Goal: Task Accomplishment & Management: Use online tool/utility

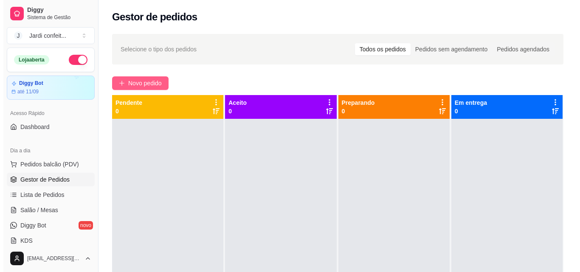
scroll to position [127, 0]
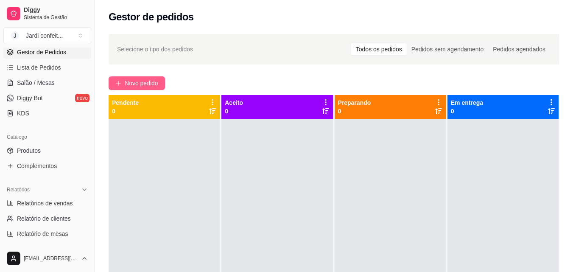
click at [152, 79] on span "Novo pedido" at bounding box center [142, 83] width 34 height 9
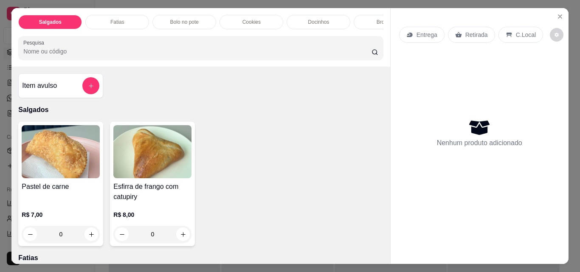
scroll to position [42, 0]
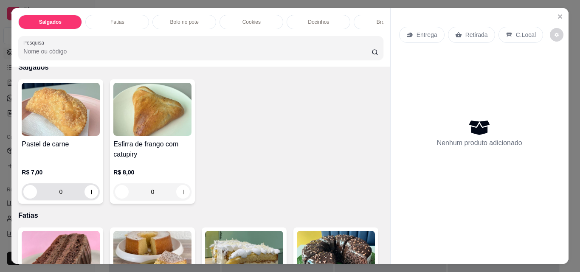
click at [69, 191] on input "0" at bounding box center [61, 191] width 48 height 17
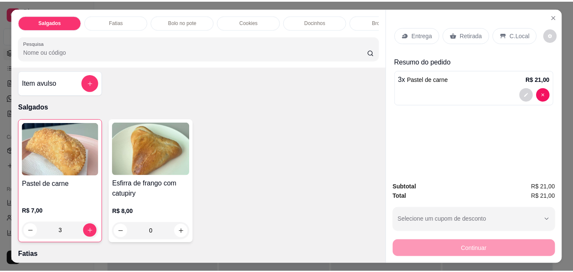
scroll to position [0, 0]
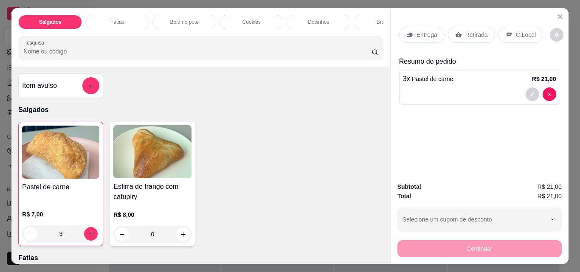
type input "3"
click at [88, 89] on icon "add-separate-item" at bounding box center [91, 86] width 6 height 6
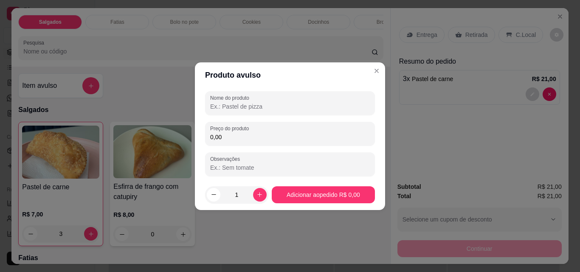
click at [220, 106] on input "Nome do produto" at bounding box center [290, 106] width 160 height 8
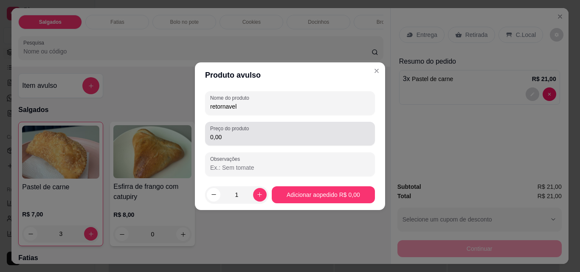
type input "retornavel"
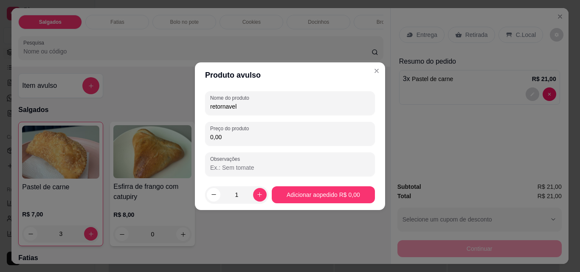
click at [232, 136] on input "0,00" at bounding box center [290, 137] width 160 height 8
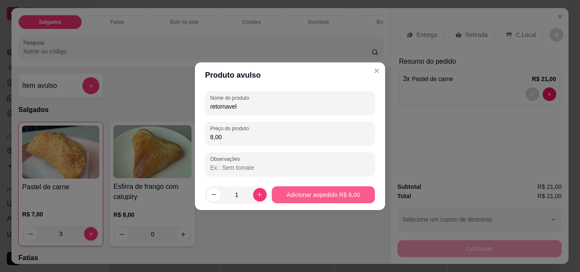
type input "8,00"
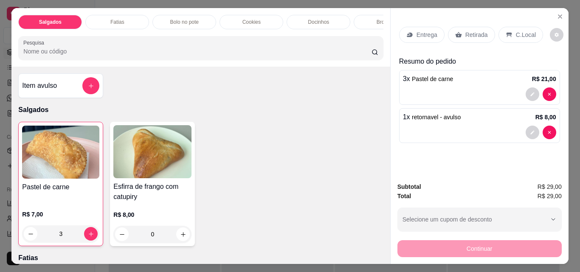
click at [457, 31] on icon at bounding box center [458, 34] width 7 height 7
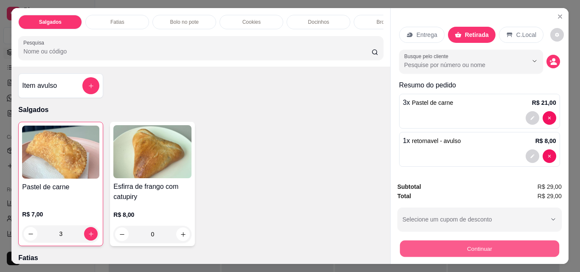
click at [473, 241] on button "Continuar" at bounding box center [478, 248] width 159 height 17
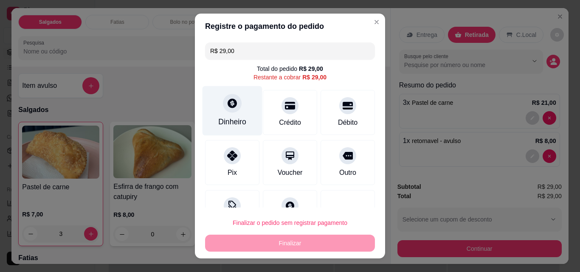
click at [219, 116] on div "Dinheiro" at bounding box center [232, 121] width 28 height 11
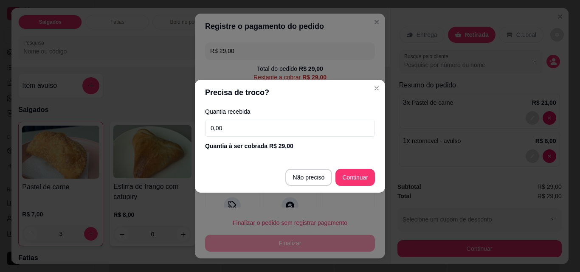
click at [231, 124] on input "0,00" at bounding box center [290, 128] width 170 height 17
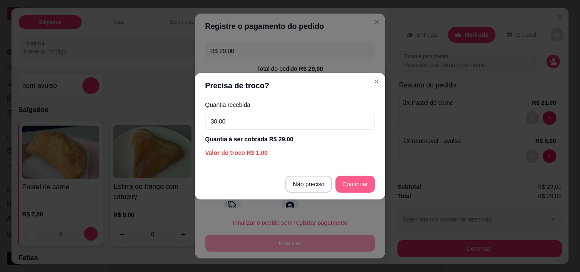
type input "30,00"
type input "R$ 0,00"
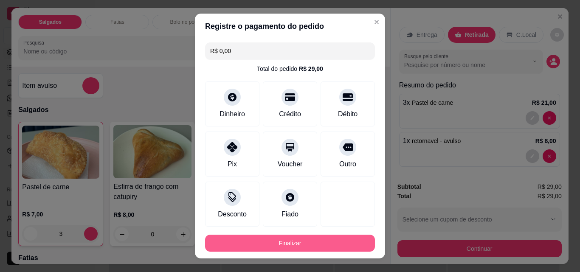
click at [283, 244] on button "Finalizar" at bounding box center [290, 243] width 170 height 17
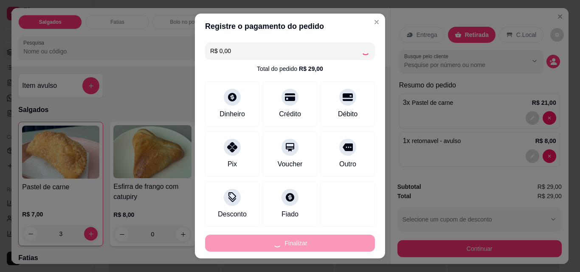
type input "0"
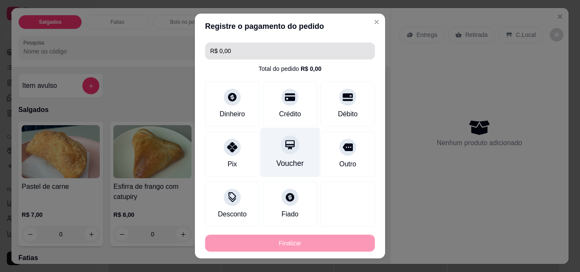
type input "-R$ 29,00"
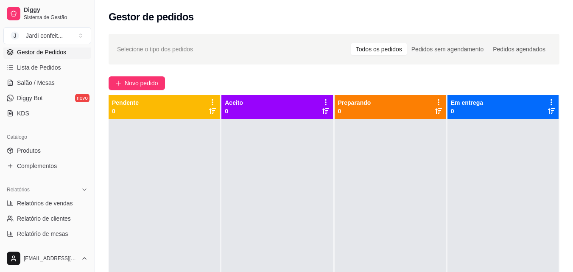
click at [261, 67] on div "Selecione o tipo dos pedidos Todos os pedidos Pedidos sem agendamento Pedidos a…" at bounding box center [334, 203] width 478 height 348
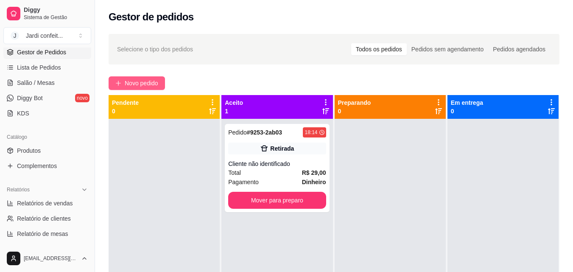
click at [137, 81] on span "Novo pedido" at bounding box center [142, 83] width 34 height 9
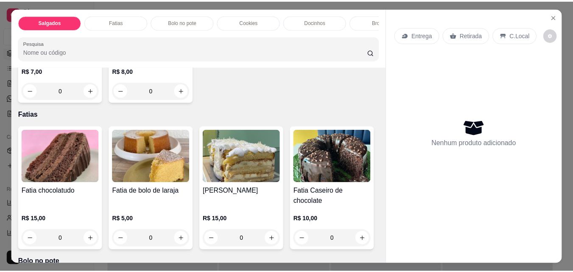
scroll to position [170, 0]
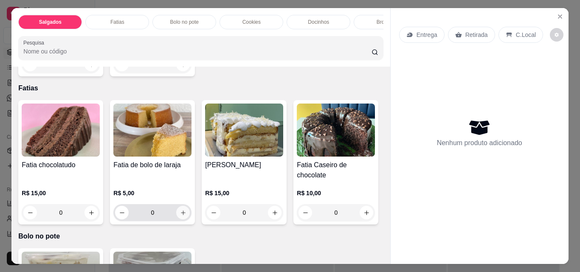
click at [180, 210] on icon "increase-product-quantity" at bounding box center [183, 213] width 6 height 6
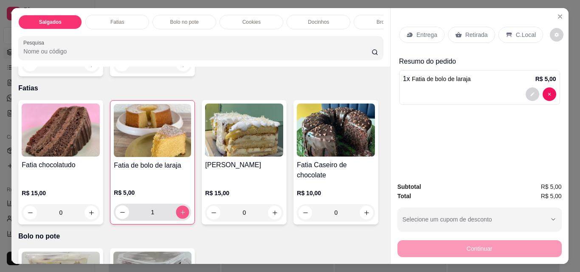
click at [176, 206] on button "increase-product-quantity" at bounding box center [182, 212] width 13 height 13
type input "2"
click at [476, 31] on p "Retirada" at bounding box center [476, 35] width 22 height 8
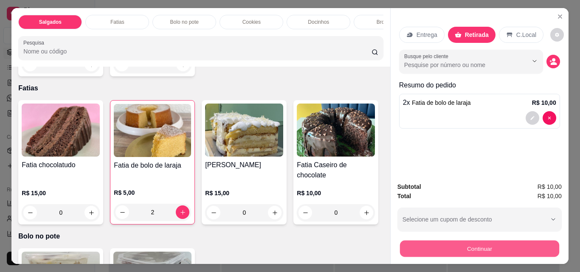
click at [491, 240] on button "Continuar" at bounding box center [478, 248] width 159 height 17
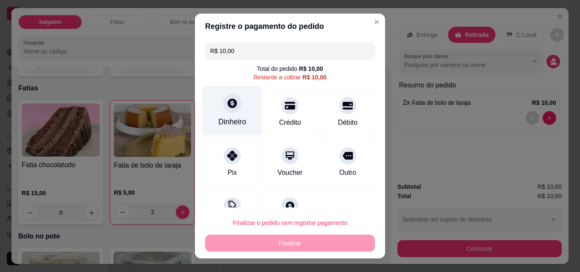
click at [231, 114] on div "Dinheiro" at bounding box center [232, 111] width 60 height 50
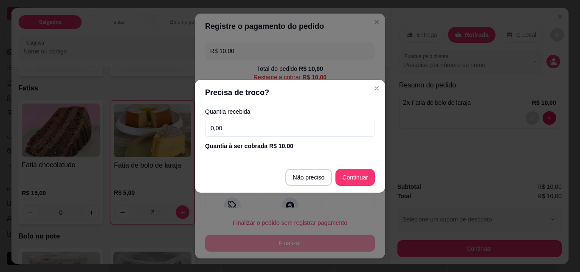
click at [286, 131] on input "0,00" at bounding box center [290, 128] width 170 height 17
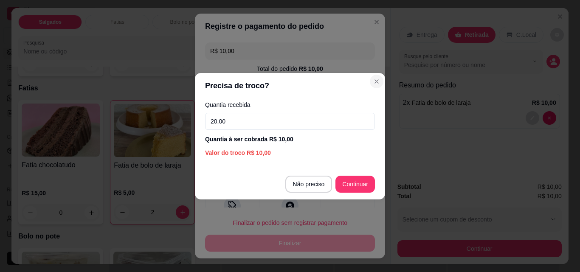
type input "20,00"
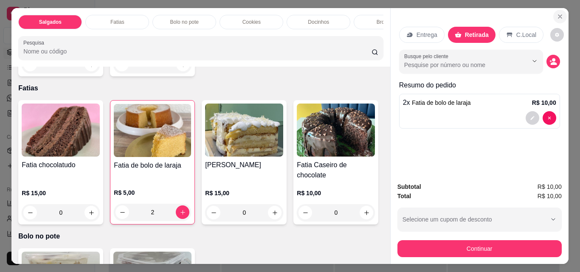
click at [559, 13] on icon "Close" at bounding box center [559, 16] width 7 height 7
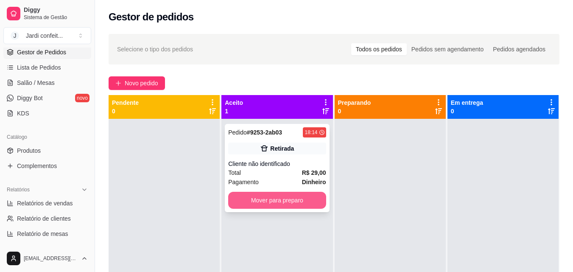
click at [272, 203] on button "Mover para preparo" at bounding box center [277, 200] width 98 height 17
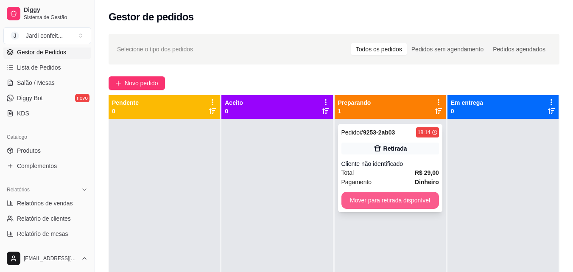
click at [403, 200] on button "Mover para retirada disponível" at bounding box center [391, 200] width 98 height 17
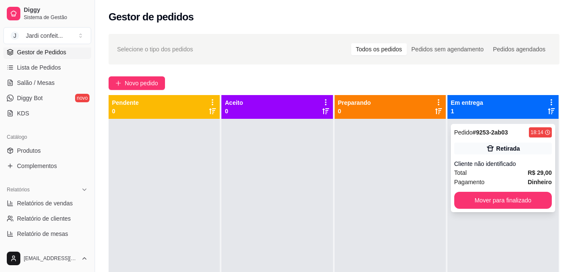
click at [451, 198] on div "Pedido # 9253-2ab03 18:14 Retirada Cliente não identificado Total R$ 29,00 Paga…" at bounding box center [503, 168] width 104 height 88
click at [492, 198] on button "Mover para finalizado" at bounding box center [504, 200] width 98 height 17
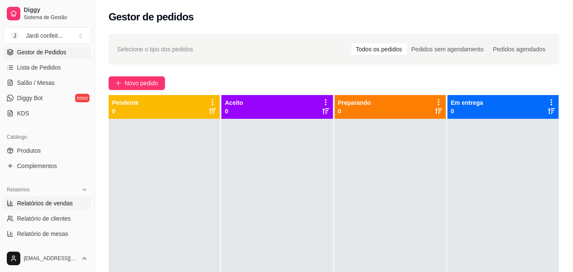
click at [56, 206] on span "Relatórios de vendas" at bounding box center [45, 203] width 56 height 8
select select "ALL"
select select "0"
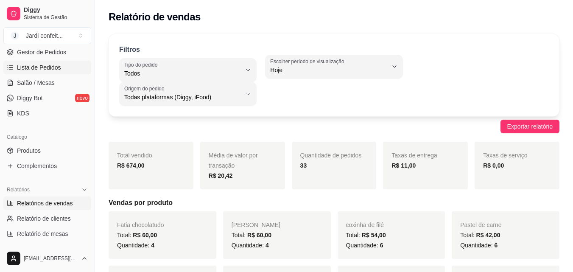
click at [62, 72] on link "Lista de Pedidos" at bounding box center [47, 68] width 88 height 14
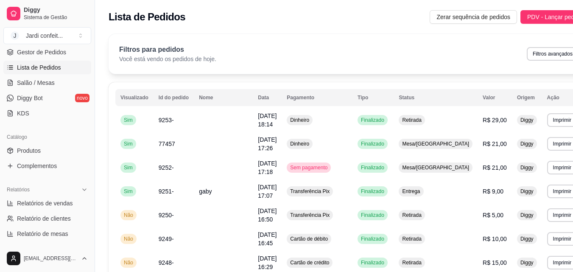
scroll to position [42, 0]
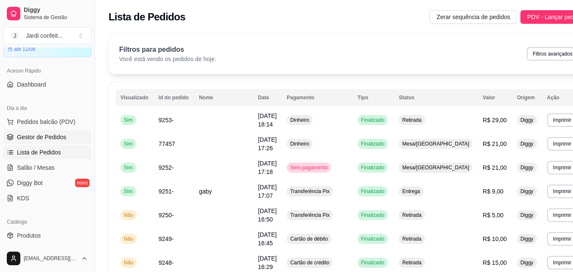
click at [42, 134] on span "Gestor de Pedidos" at bounding box center [41, 137] width 49 height 8
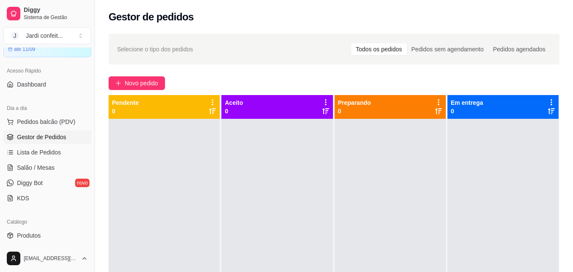
click at [3, 130] on link "Gestor de Pedidos" at bounding box center [47, 137] width 88 height 14
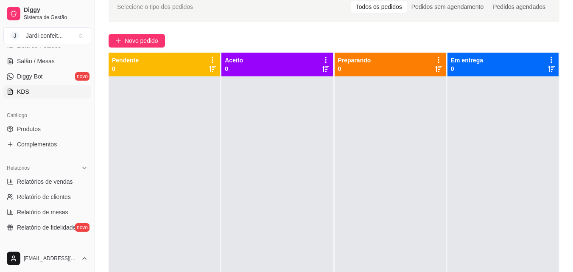
scroll to position [170, 0]
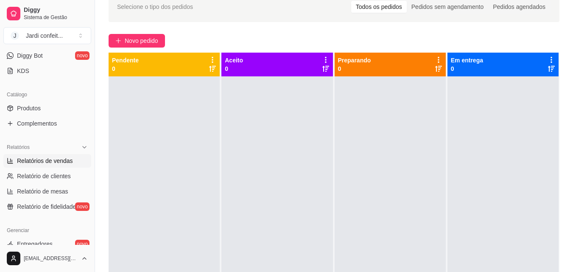
click at [59, 159] on span "Relatórios de vendas" at bounding box center [45, 161] width 56 height 8
select select "ALL"
select select "0"
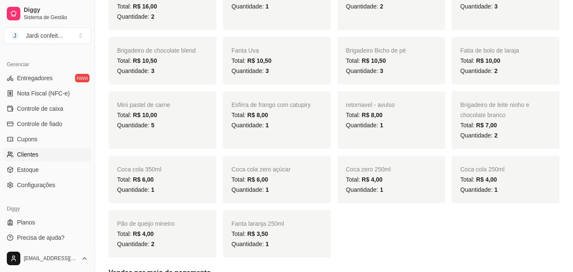
scroll to position [339, 0]
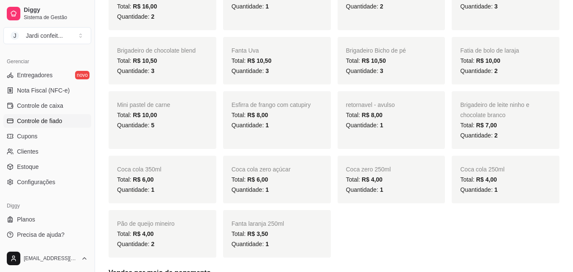
click at [53, 122] on span "Controle de fiado" at bounding box center [39, 121] width 45 height 8
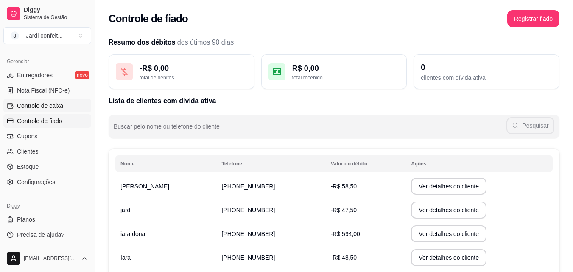
click at [58, 107] on span "Controle de caixa" at bounding box center [40, 105] width 46 height 8
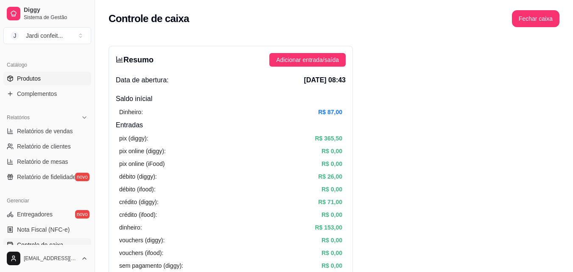
scroll to position [169, 0]
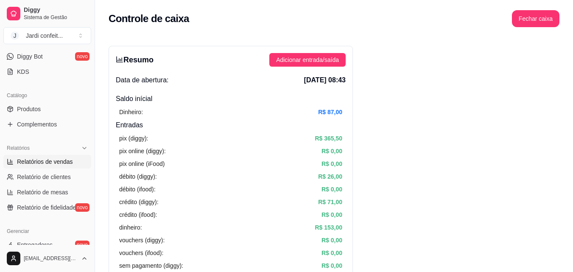
click at [49, 165] on span "Relatórios de vendas" at bounding box center [45, 161] width 56 height 8
select select "ALL"
select select "0"
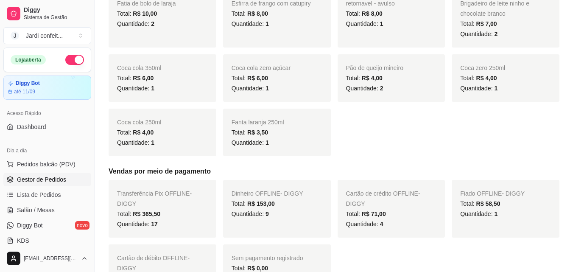
scroll to position [552, 0]
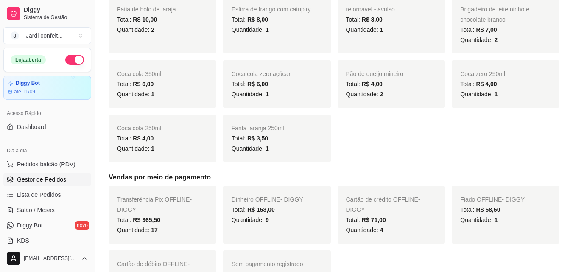
click at [55, 181] on span "Gestor de Pedidos" at bounding box center [41, 179] width 49 height 8
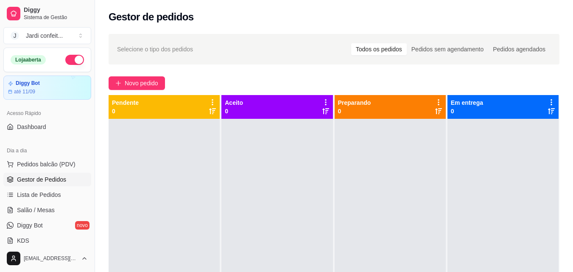
click at [75, 61] on button "button" at bounding box center [74, 60] width 19 height 10
